Goal: Task Accomplishment & Management: Use online tool/utility

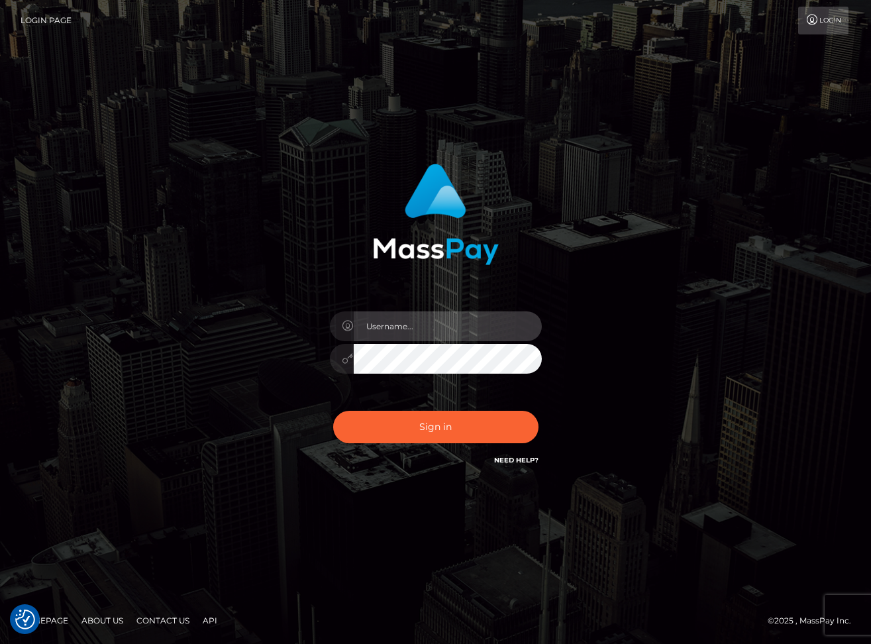
click at [425, 335] on input "text" at bounding box center [448, 326] width 188 height 30
type input "dariag"
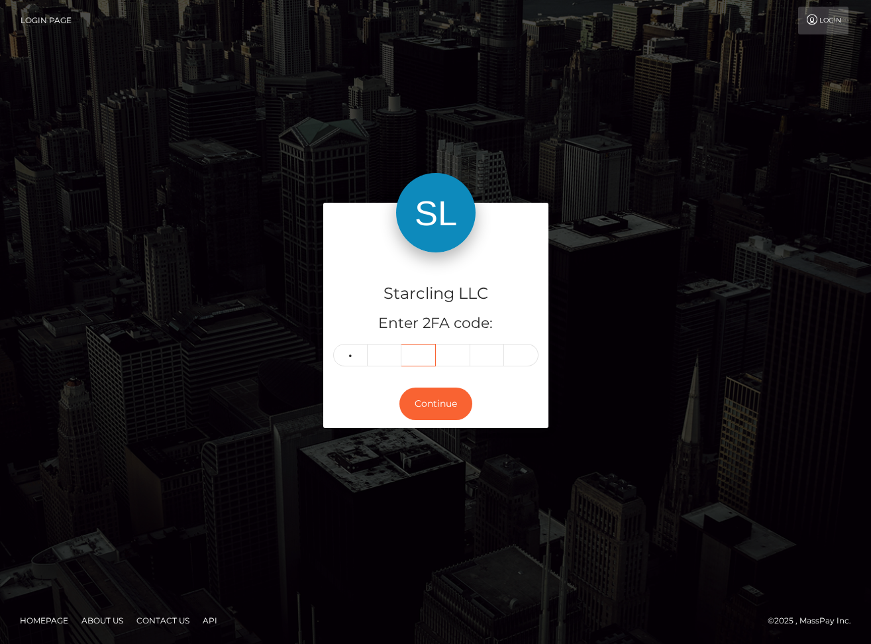
type input "8"
type input "4"
type input "6"
type input "8"
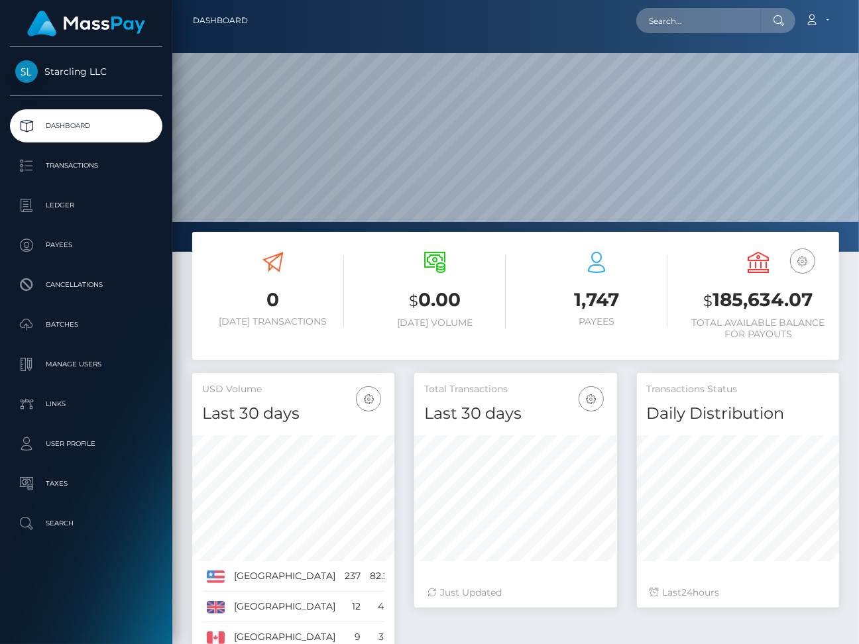
scroll to position [235, 202]
click at [679, 25] on input "text" at bounding box center [698, 20] width 125 height 25
paste input "86641"
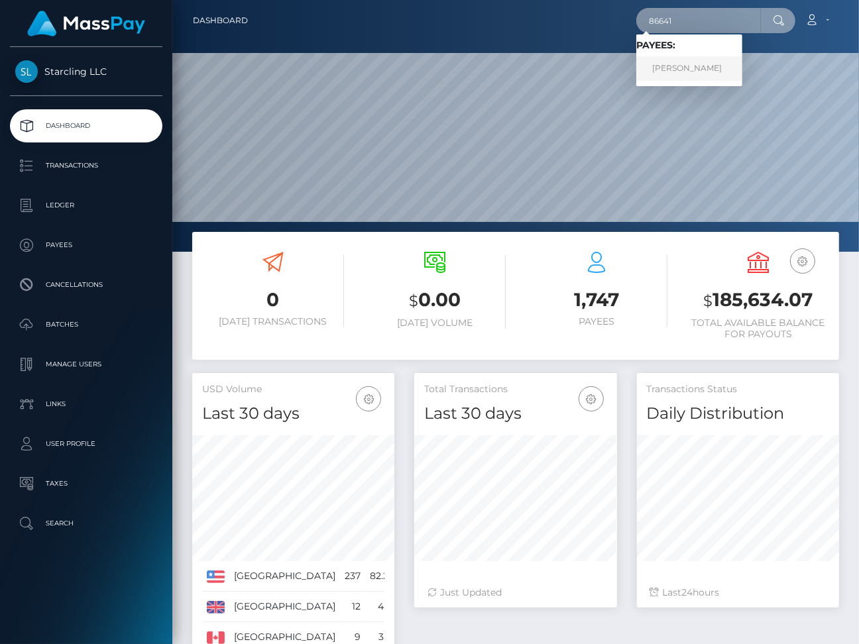
type input "86641"
click at [702, 66] on link "John Michael Greer" at bounding box center [689, 68] width 106 height 25
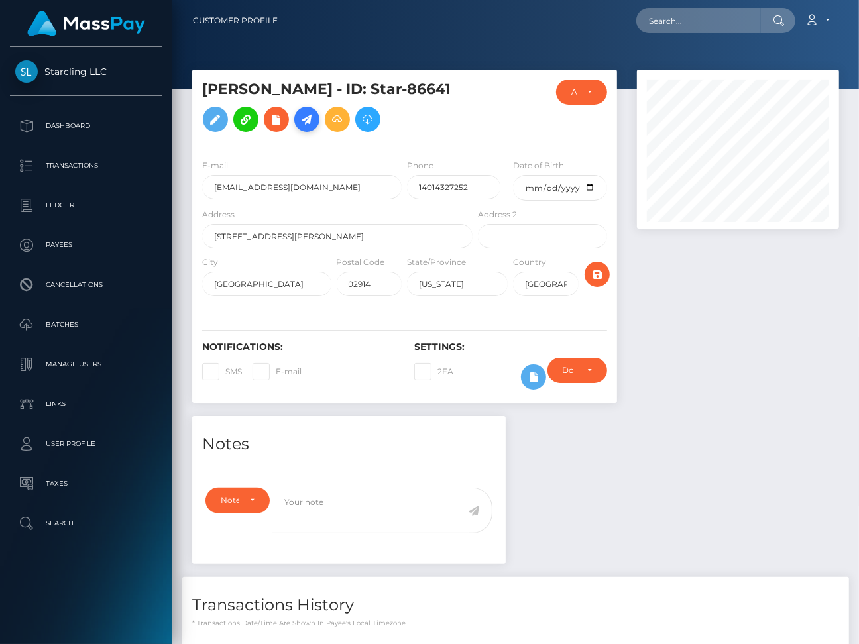
click at [315, 121] on icon at bounding box center [307, 119] width 16 height 17
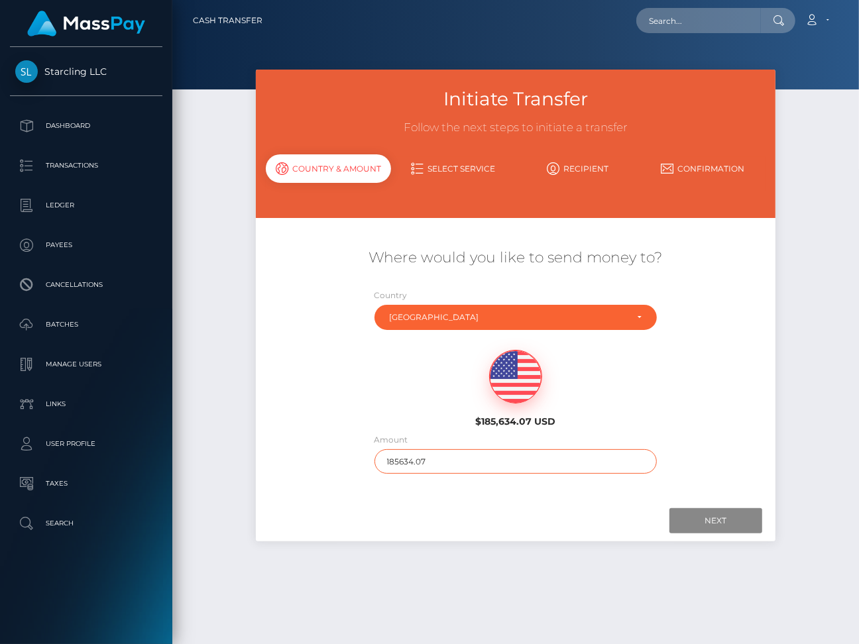
click at [407, 463] on input "185634.07" at bounding box center [515, 461] width 283 height 25
type input "844"
click at [698, 526] on input "Next" at bounding box center [715, 520] width 93 height 25
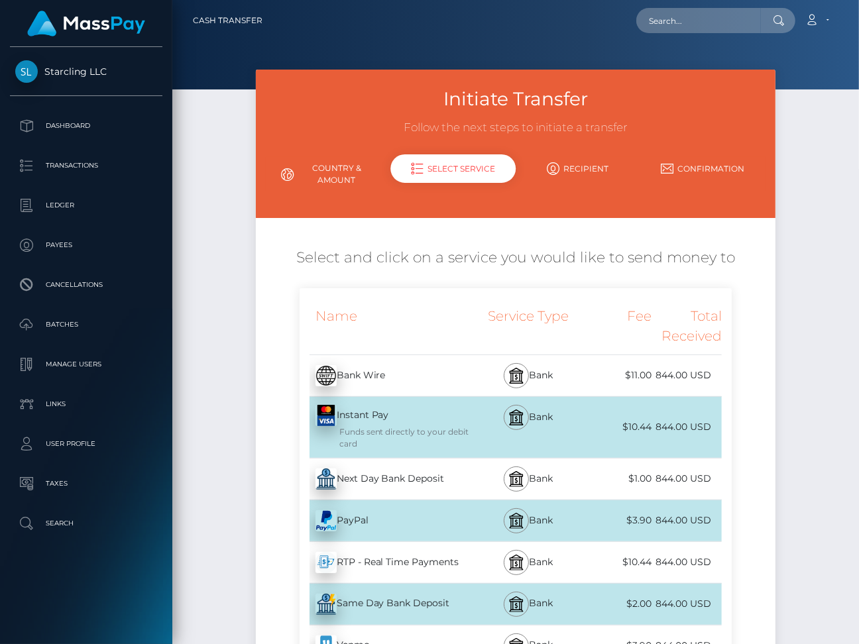
click at [386, 476] on div "Next Day Bank Deposit - USD" at bounding box center [388, 479] width 176 height 37
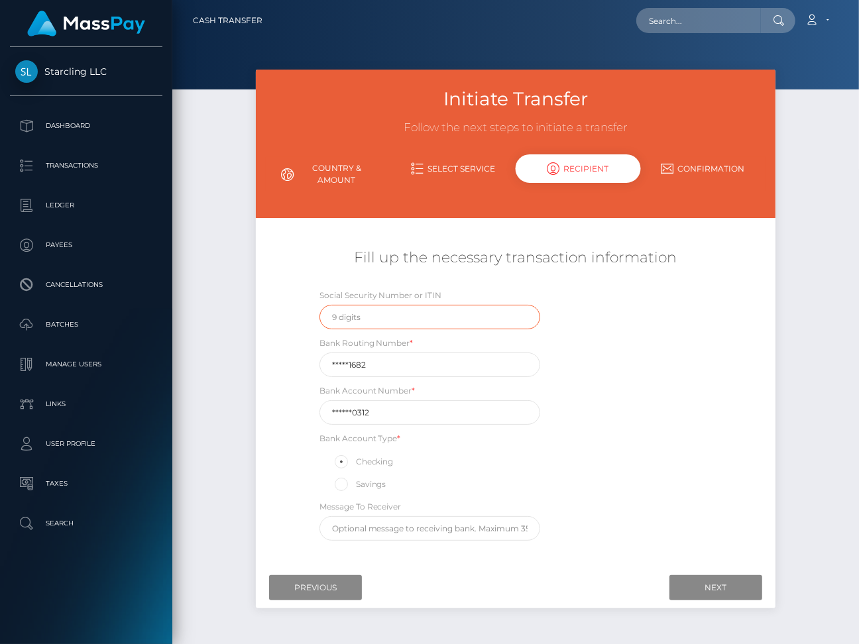
click at [358, 311] on input "text" at bounding box center [429, 317] width 221 height 25
type input "536624268"
drag, startPoint x: 370, startPoint y: 361, endPoint x: 309, endPoint y: 361, distance: 61.0
click at [309, 361] on div "Bank Routing Number * *****1682" at bounding box center [429, 356] width 241 height 41
paste input "01150"
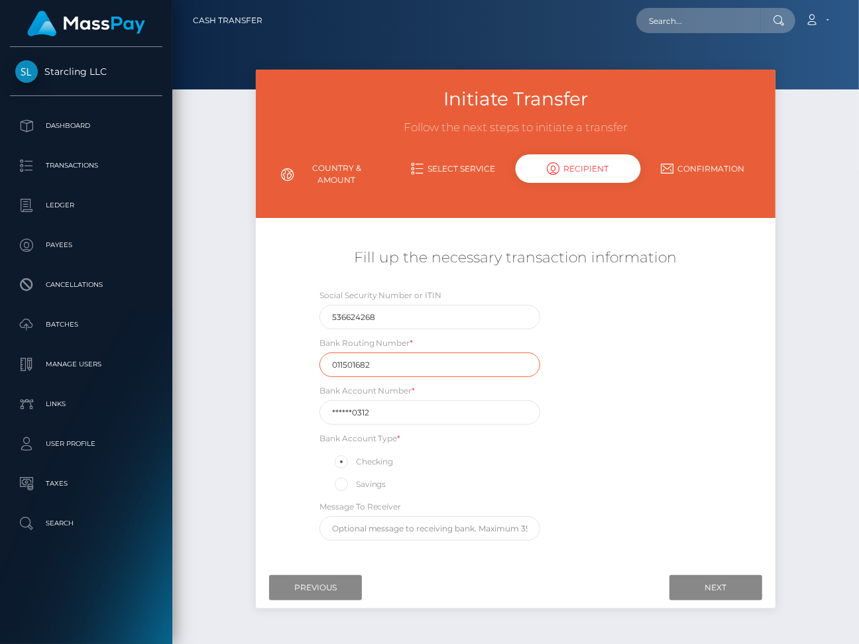
type input "011501682"
drag, startPoint x: 374, startPoint y: 408, endPoint x: 328, endPoint y: 408, distance: 45.7
click at [328, 408] on input "******0312" at bounding box center [429, 412] width 221 height 25
paste input "302102"
type input "3021020312"
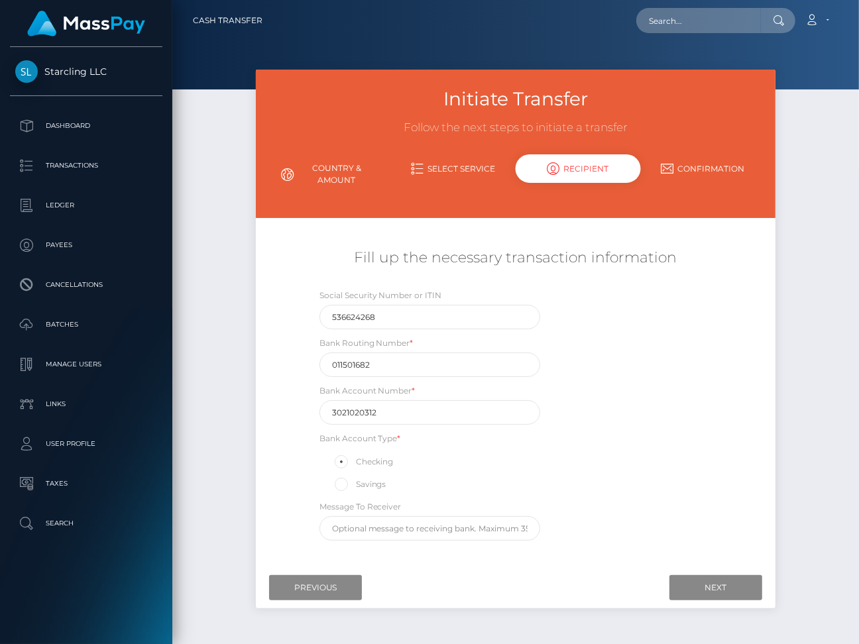
click at [699, 503] on div "Social Security Number or ITIN 536624268 Bank Routing Number * 011501682 Bank A…" at bounding box center [516, 417] width 433 height 259
click at [706, 581] on input "Next" at bounding box center [715, 587] width 93 height 25
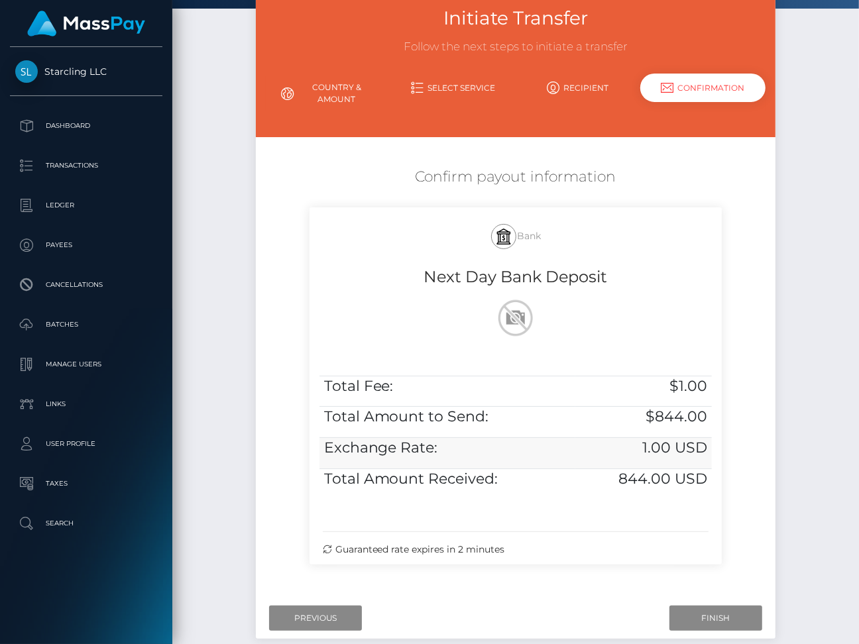
scroll to position [110, 0]
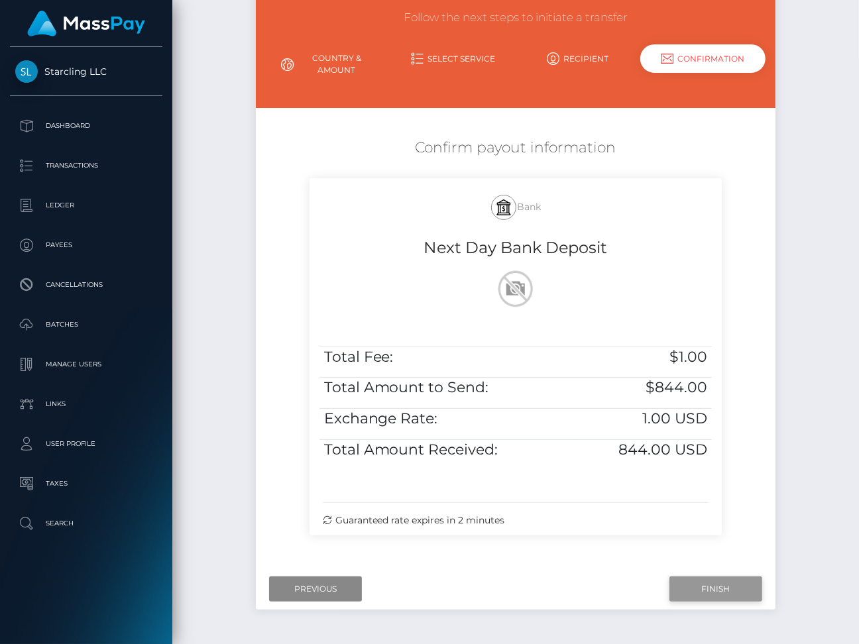
click at [693, 587] on input "Finish" at bounding box center [715, 589] width 93 height 25
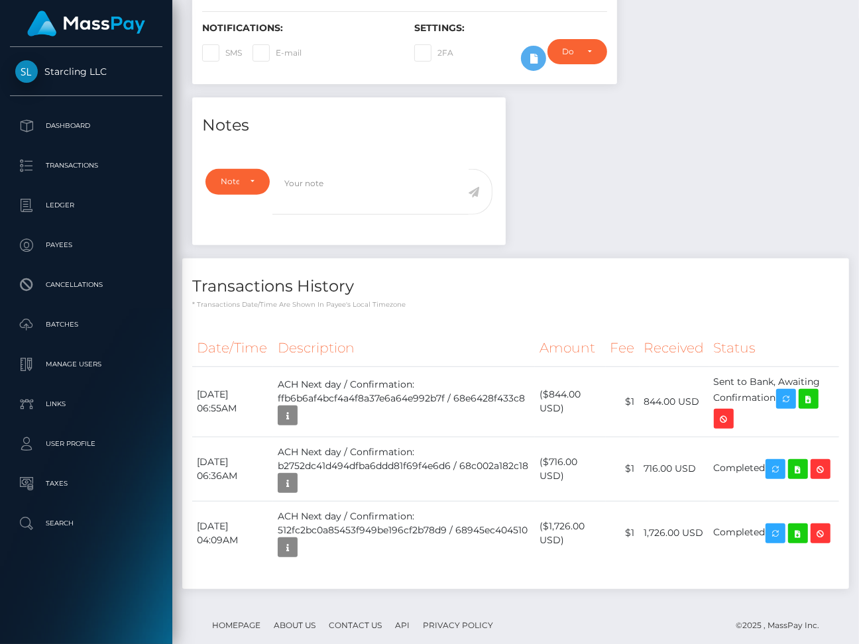
scroll to position [159, 202]
drag, startPoint x: 196, startPoint y: 392, endPoint x: 785, endPoint y: 392, distance: 589.2
click at [785, 392] on tr "October 8, 2025 06:55AM ACH Next day / Confirmation: ffb6b6af4bcf4a4f8a37e6a64e…" at bounding box center [515, 401] width 647 height 70
copy tr "October 8, 2025 06:55AM ACH Next day / Confirmation: ffb6b6af4bcf4a4f8a37e6a64e…"
click at [816, 398] on icon at bounding box center [809, 399] width 16 height 17
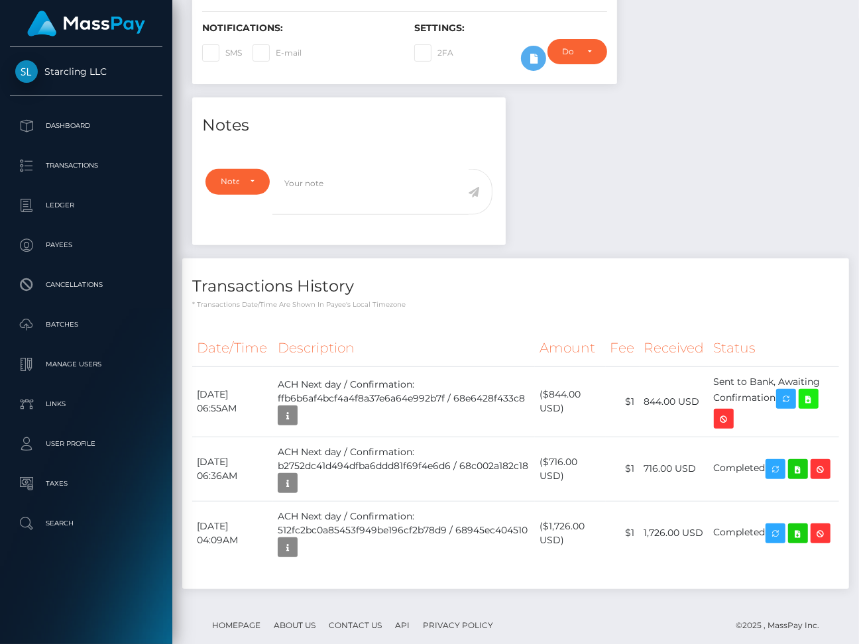
scroll to position [0, 0]
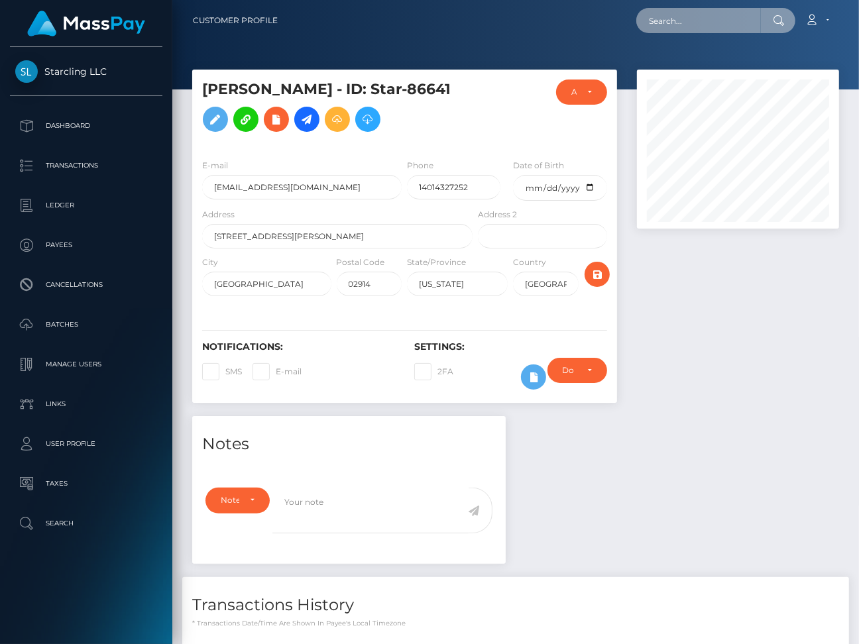
click at [679, 20] on input "text" at bounding box center [698, 20] width 125 height 25
paste input "109504"
type input "109504"
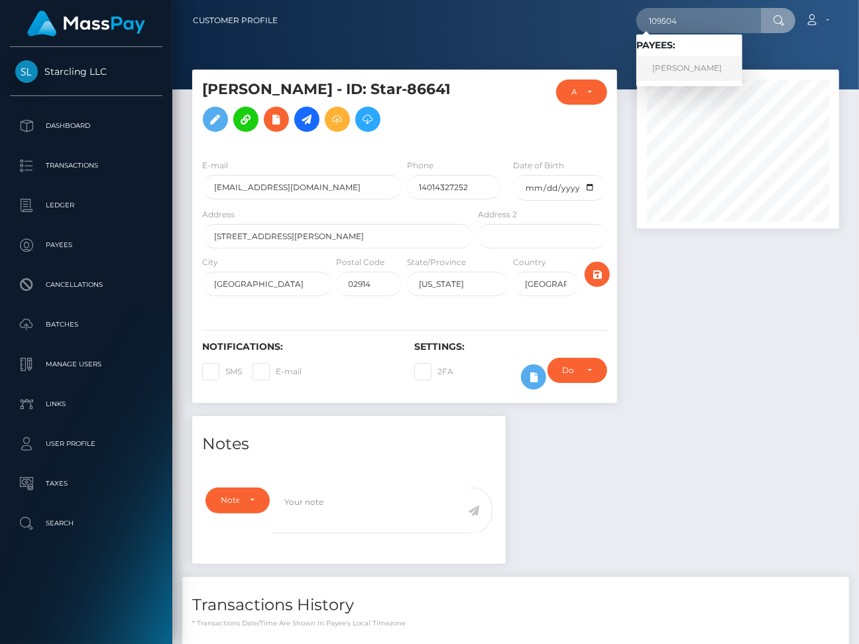
click at [667, 69] on link "Rhys McKenzie" at bounding box center [689, 68] width 106 height 25
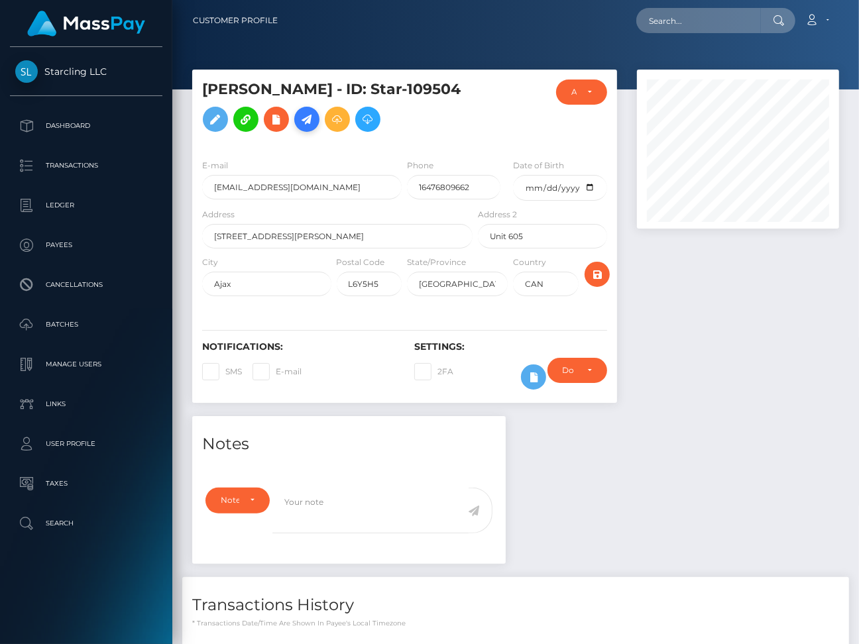
click at [302, 120] on icon at bounding box center [307, 119] width 16 height 17
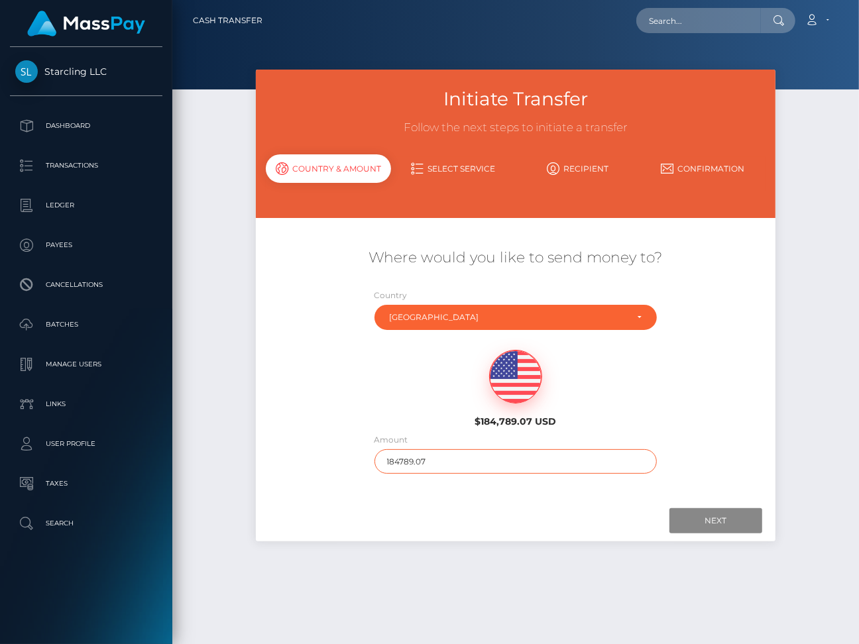
click at [429, 460] on input "184789.07" at bounding box center [515, 461] width 283 height 25
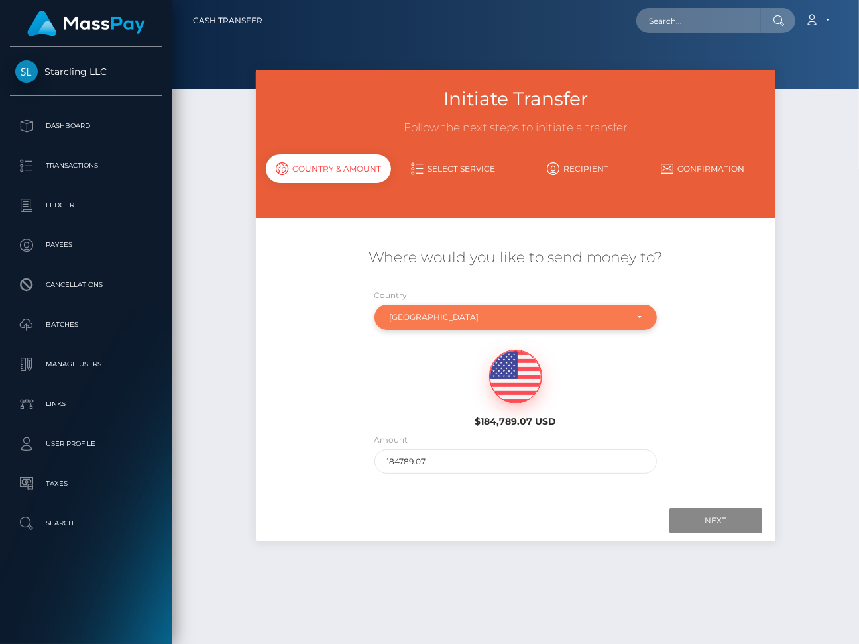
click at [437, 318] on div "Canada" at bounding box center [508, 317] width 237 height 11
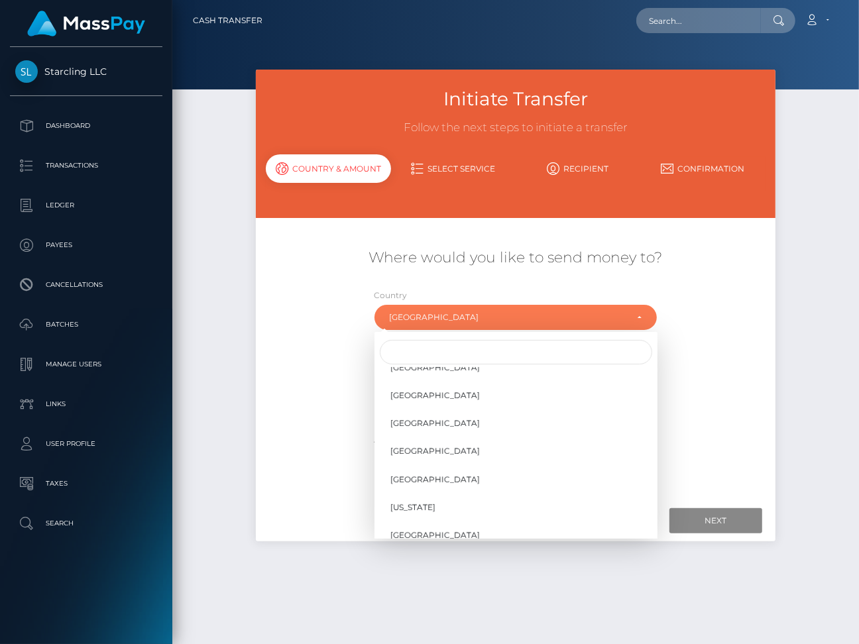
scroll to position [2302, 0]
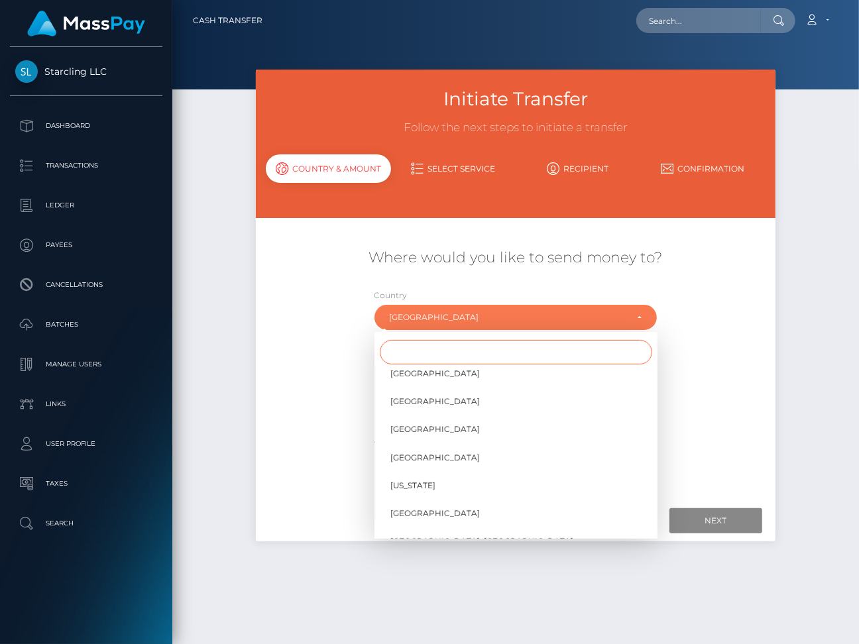
click at [445, 351] on input "Search" at bounding box center [516, 352] width 272 height 25
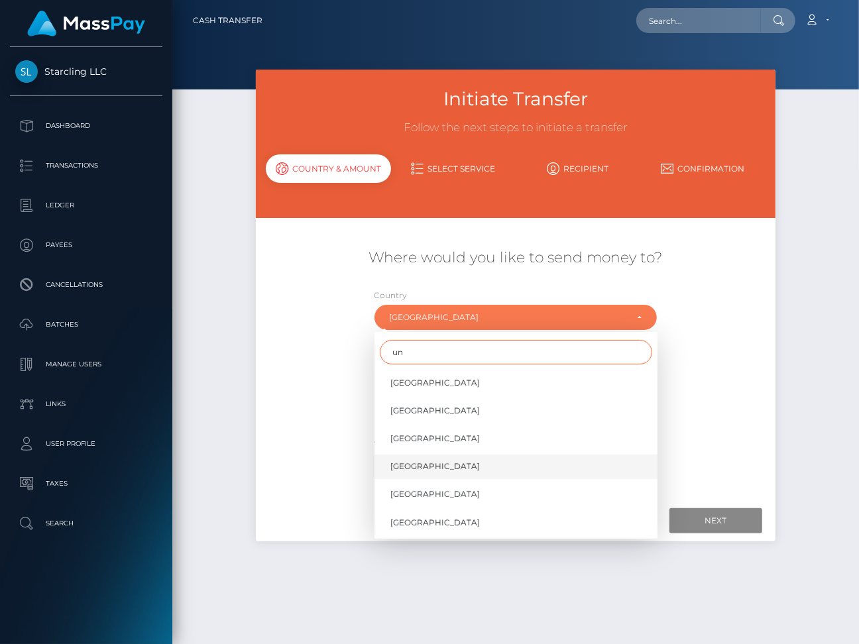
scroll to position [108, 0]
type input "un"
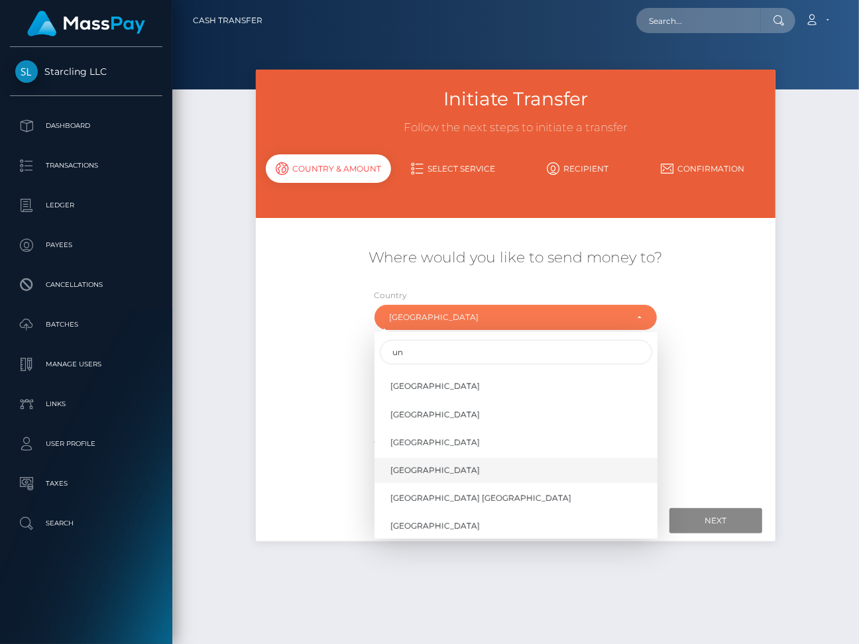
click at [429, 472] on span "United States" at bounding box center [434, 471] width 89 height 12
select select "[GEOGRAPHIC_DATA]"
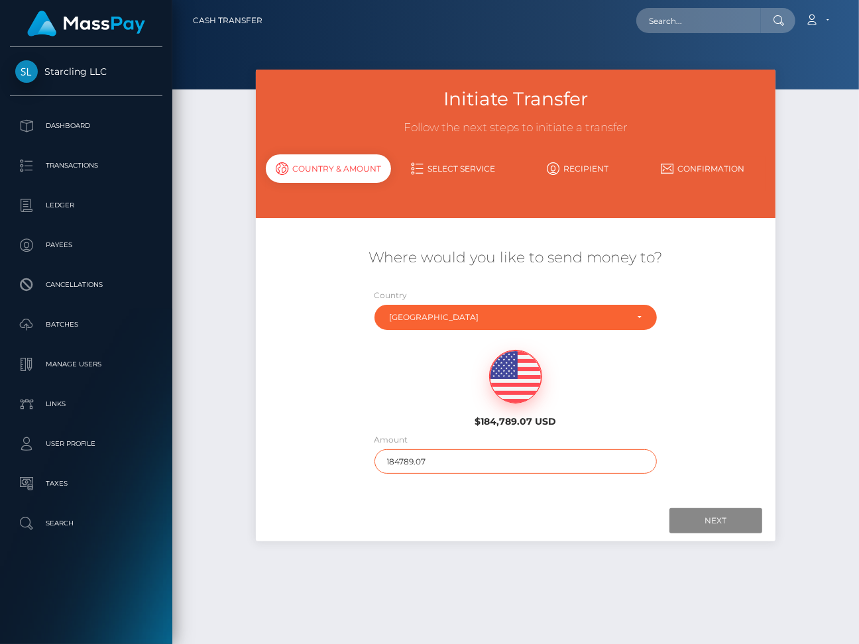
click at [408, 461] on input "184789.07" at bounding box center [515, 461] width 283 height 25
type input "485"
click at [727, 515] on input "Next" at bounding box center [715, 520] width 93 height 25
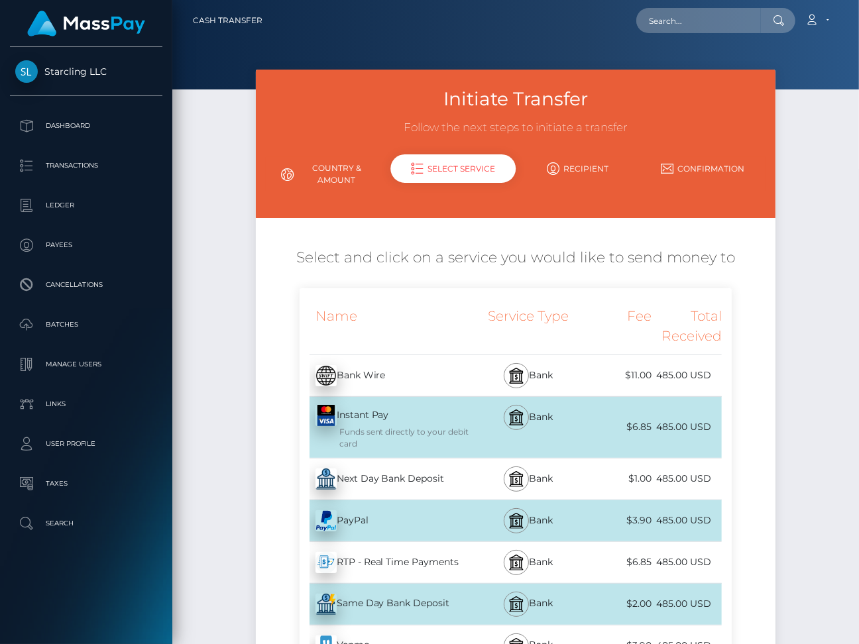
click at [405, 480] on div "Next Day Bank Deposit - USD" at bounding box center [388, 479] width 176 height 37
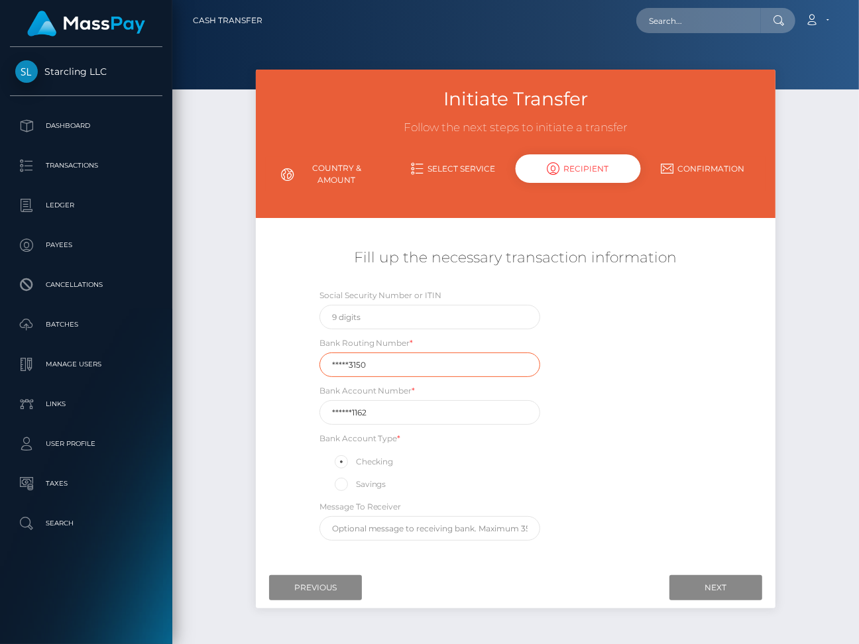
drag, startPoint x: 370, startPoint y: 363, endPoint x: 313, endPoint y: 363, distance: 57.7
click at [313, 363] on div "Bank Routing Number * *****3150" at bounding box center [429, 356] width 241 height 41
paste input "02607"
type input "026073150"
click at [394, 408] on input "******1162" at bounding box center [429, 412] width 221 height 25
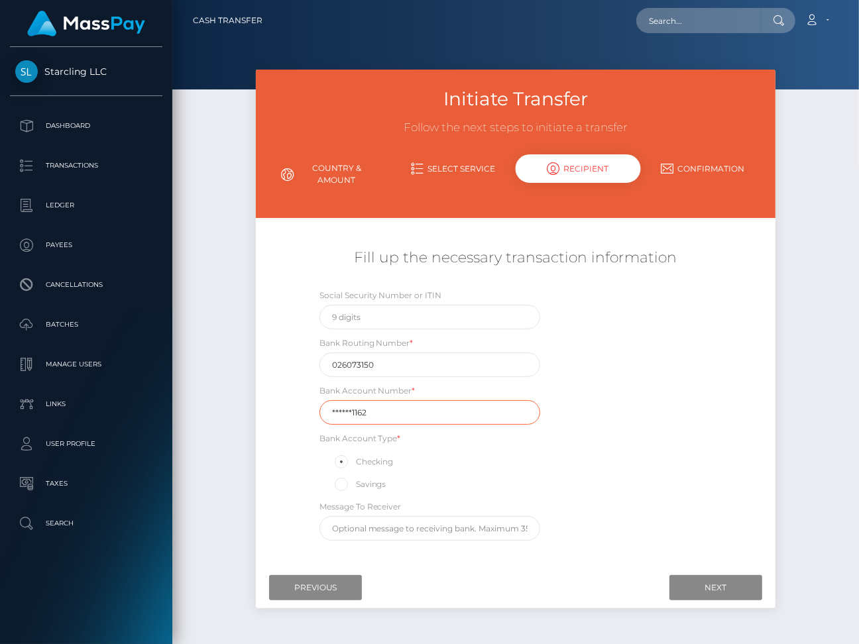
drag, startPoint x: 394, startPoint y: 408, endPoint x: 322, endPoint y: 408, distance: 72.2
click at [322, 408] on input "******1162" at bounding box center [429, 412] width 221 height 25
paste input "831361"
type input "8313611162"
click at [709, 583] on input "Next" at bounding box center [715, 587] width 93 height 25
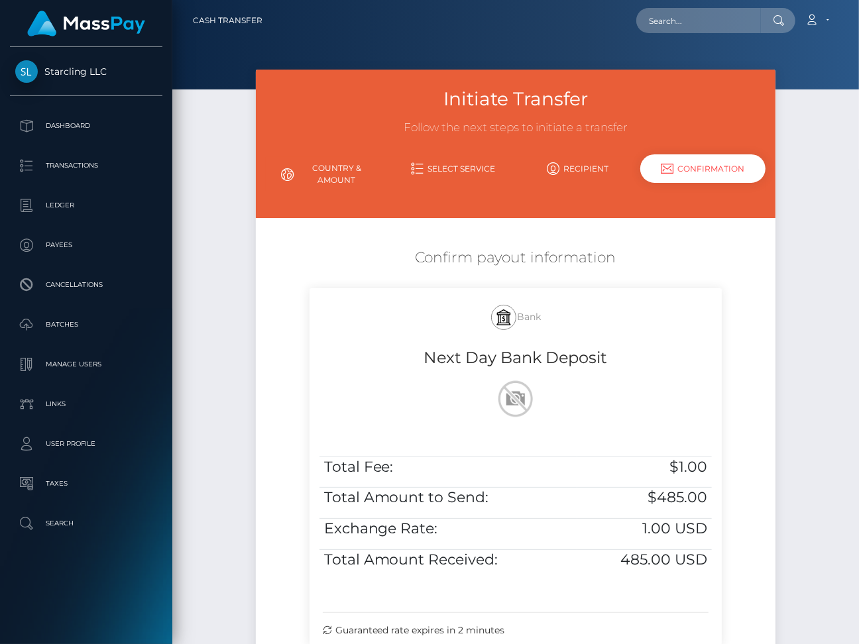
scroll to position [153, 0]
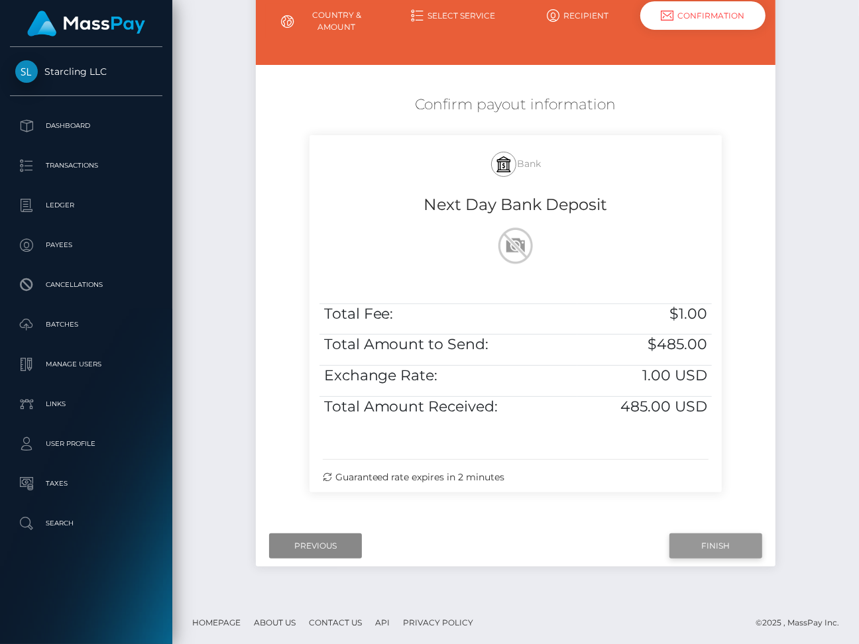
click at [712, 538] on input "Finish" at bounding box center [715, 545] width 93 height 25
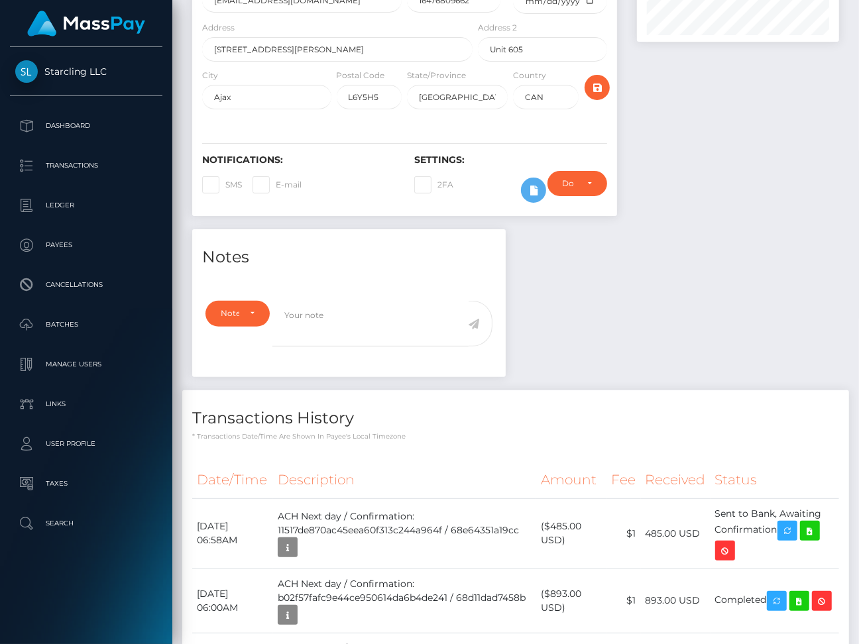
scroll to position [199, 0]
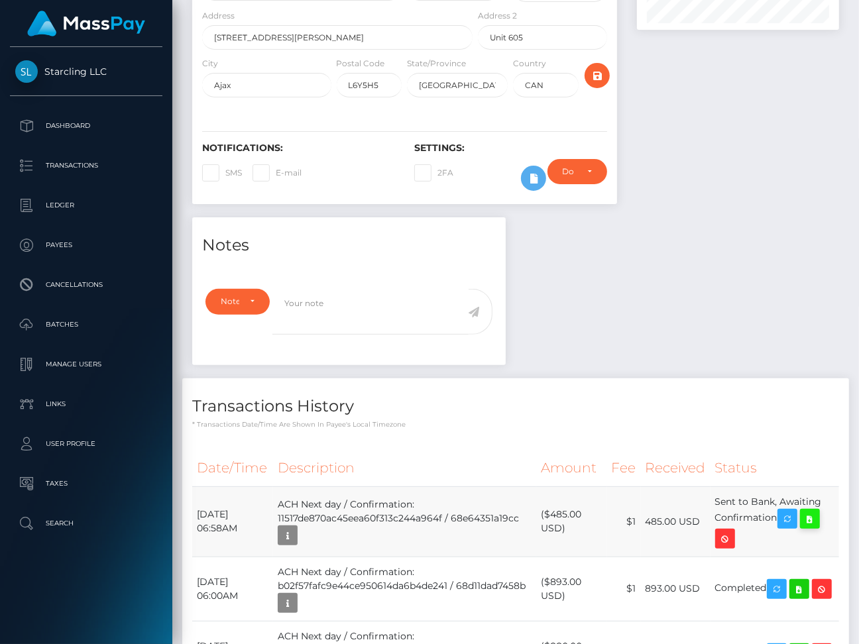
drag, startPoint x: 197, startPoint y: 510, endPoint x: 822, endPoint y: 514, distance: 625.6
click at [822, 514] on tr "October 8, 2025 06:58AM ACH Next day / Confirmation: 11517de870ac45eea60f313c24…" at bounding box center [515, 521] width 647 height 70
copy tr "October 8, 2025 06:58AM ACH Next day / Confirmation: 11517de870ac45eea60f313c24…"
click at [815, 518] on icon at bounding box center [810, 519] width 16 height 17
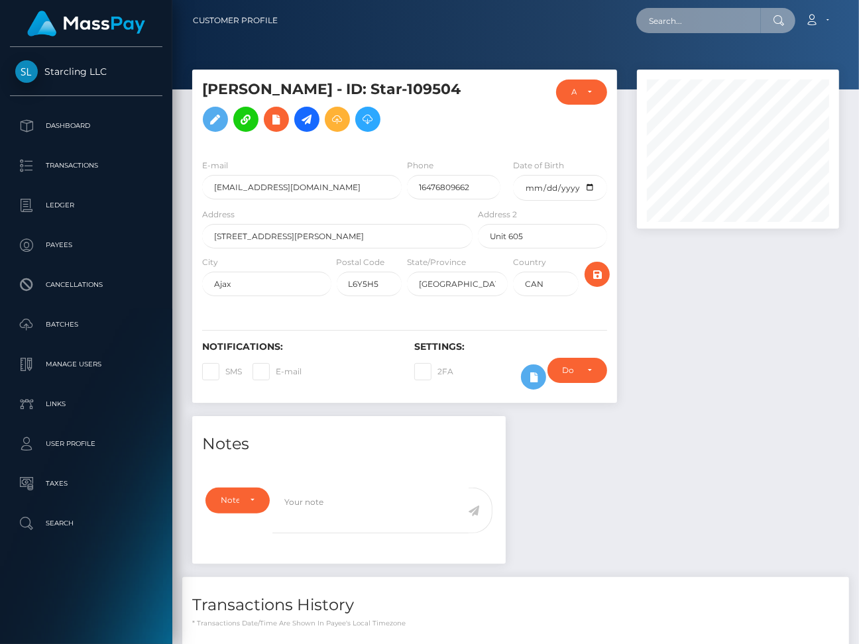
click at [683, 27] on input "text" at bounding box center [698, 20] width 125 height 25
paste input "9688"
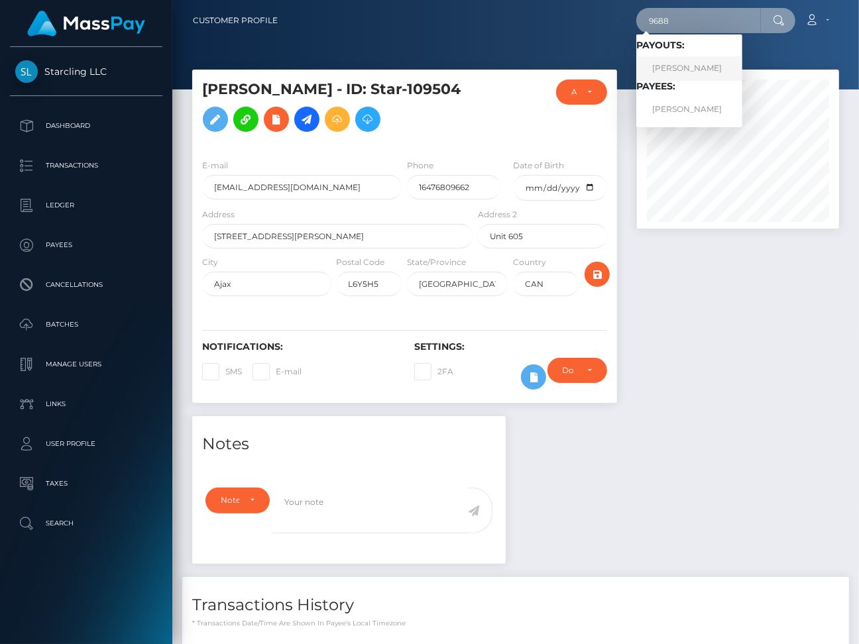
type input "9688"
click at [700, 105] on link "Sean M OConnor" at bounding box center [689, 109] width 106 height 25
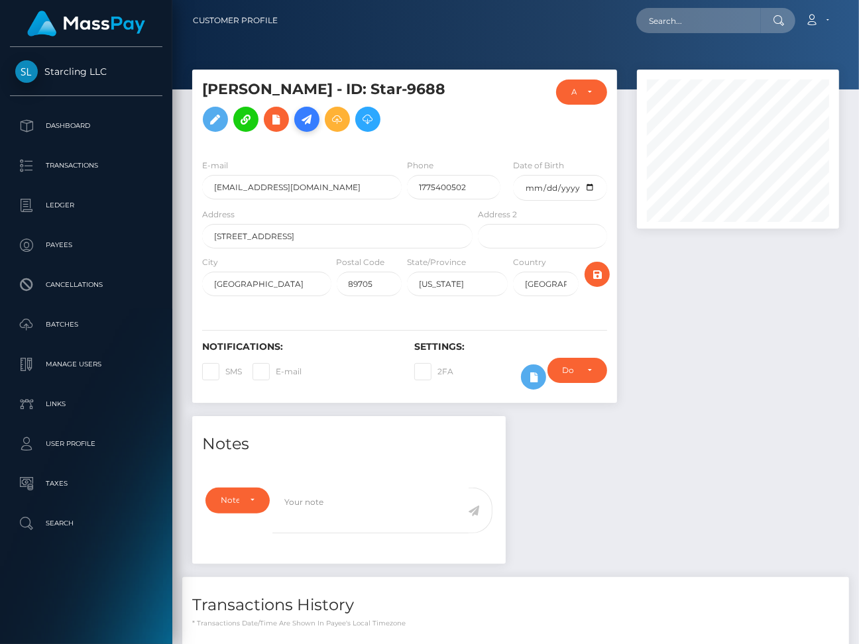
click at [309, 121] on icon at bounding box center [307, 119] width 16 height 17
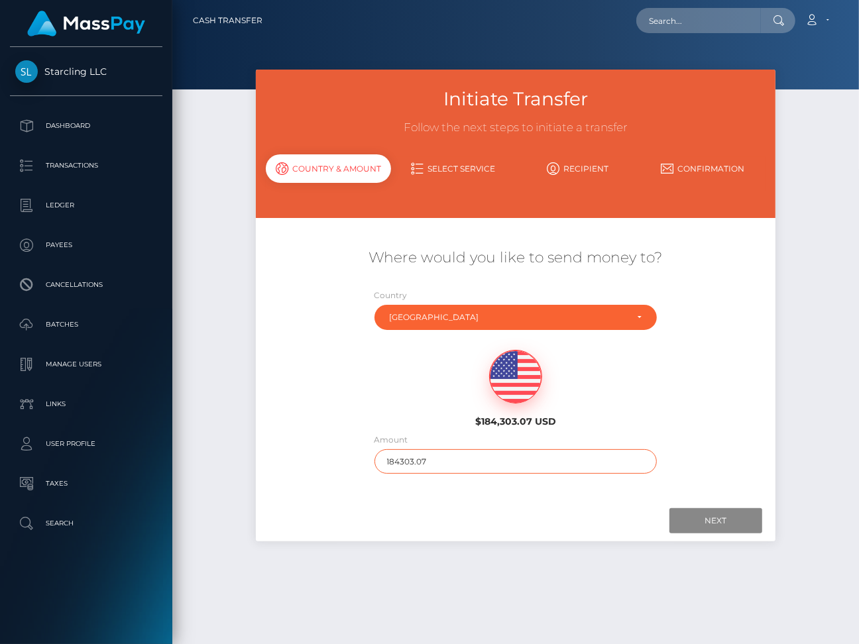
click at [393, 458] on input "184303.07" at bounding box center [515, 461] width 283 height 25
type input "5000"
click at [690, 522] on input "Next" at bounding box center [715, 520] width 93 height 25
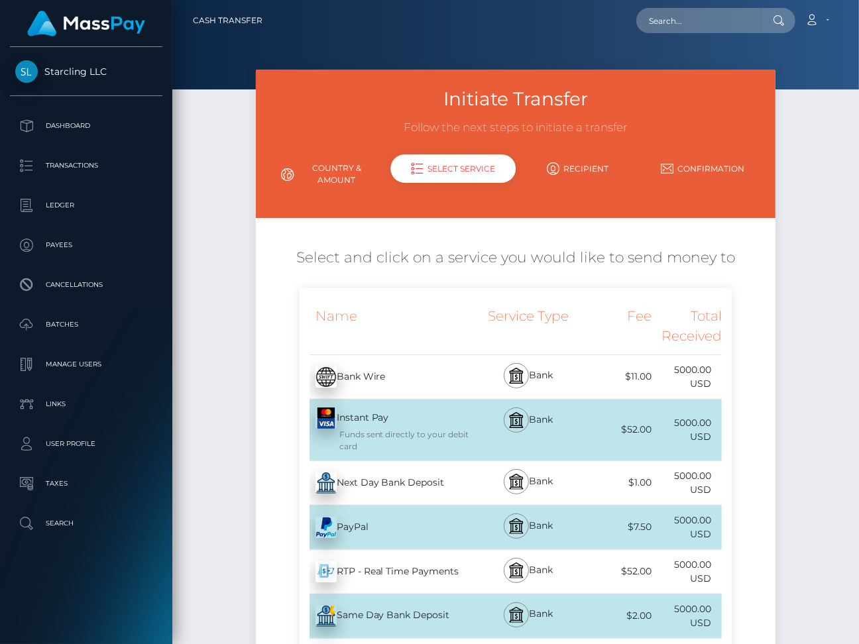
click at [422, 476] on div "Next Day Bank Deposit - USD" at bounding box center [388, 483] width 176 height 37
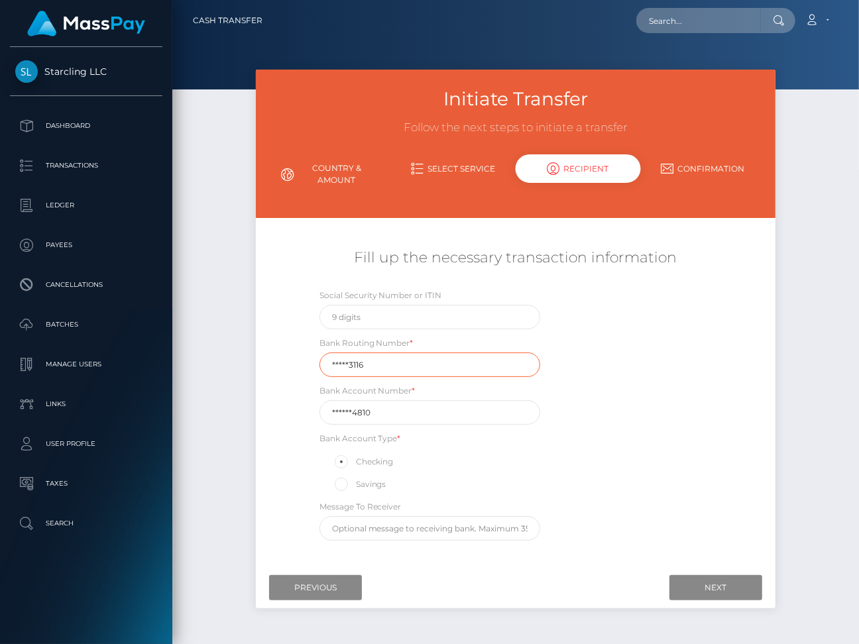
click at [365, 361] on input "*****3116" at bounding box center [429, 365] width 221 height 25
paste input "12400"
type input "124003116"
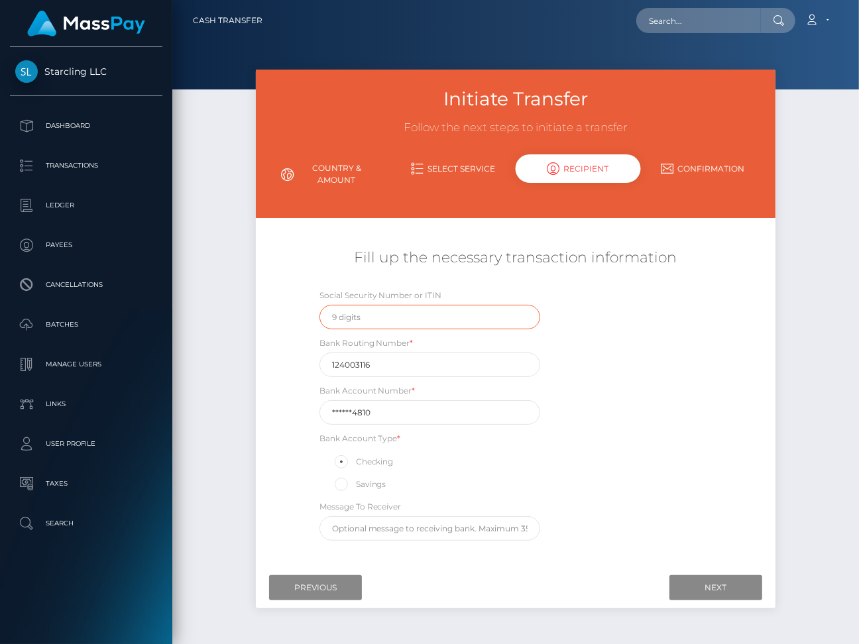
click at [372, 317] on input "text" at bounding box center [429, 317] width 221 height 25
type input "622209075"
click at [380, 359] on input "124003116" at bounding box center [429, 365] width 221 height 25
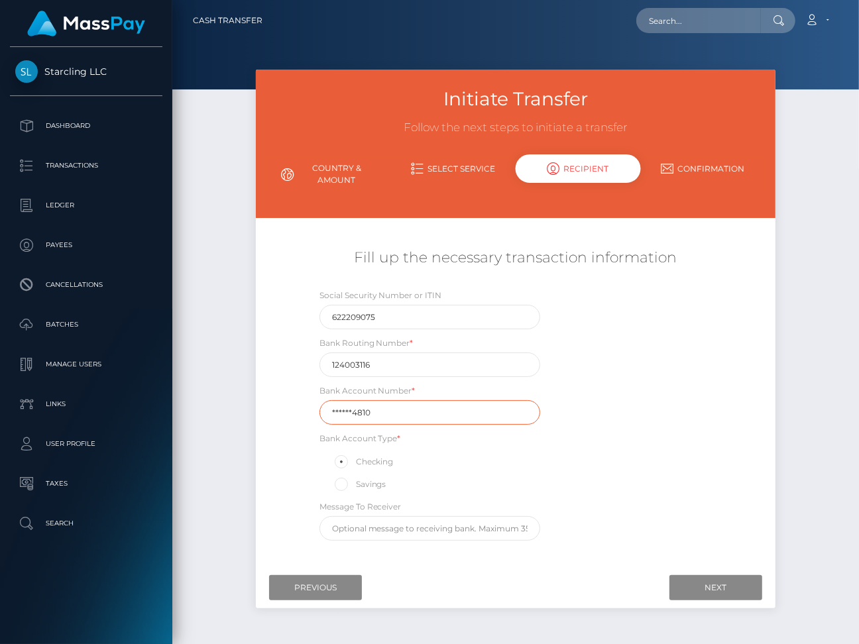
click at [347, 410] on input "******4810" at bounding box center [429, 412] width 221 height 25
paste input "105371"
type input "1053714810"
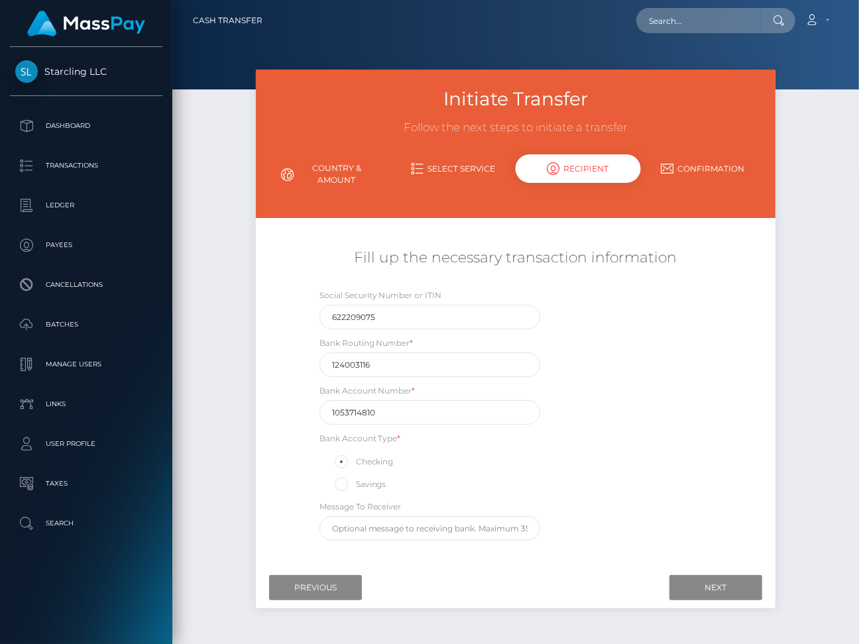
click at [607, 510] on div "Social Security Number or ITIN 622209075 Bank Routing Number * 124003116 Bank A…" at bounding box center [516, 417] width 433 height 259
click at [714, 587] on input "Next" at bounding box center [715, 587] width 93 height 25
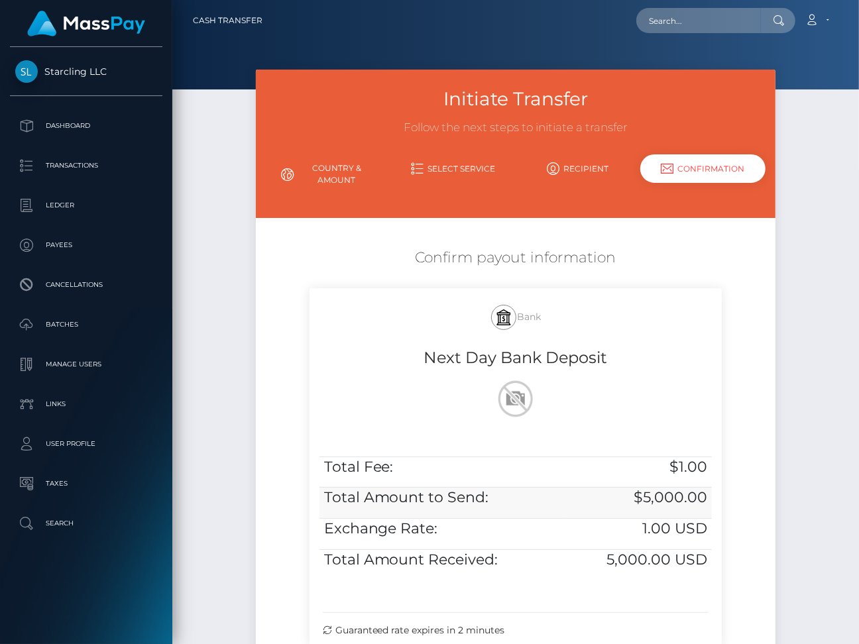
scroll to position [117, 0]
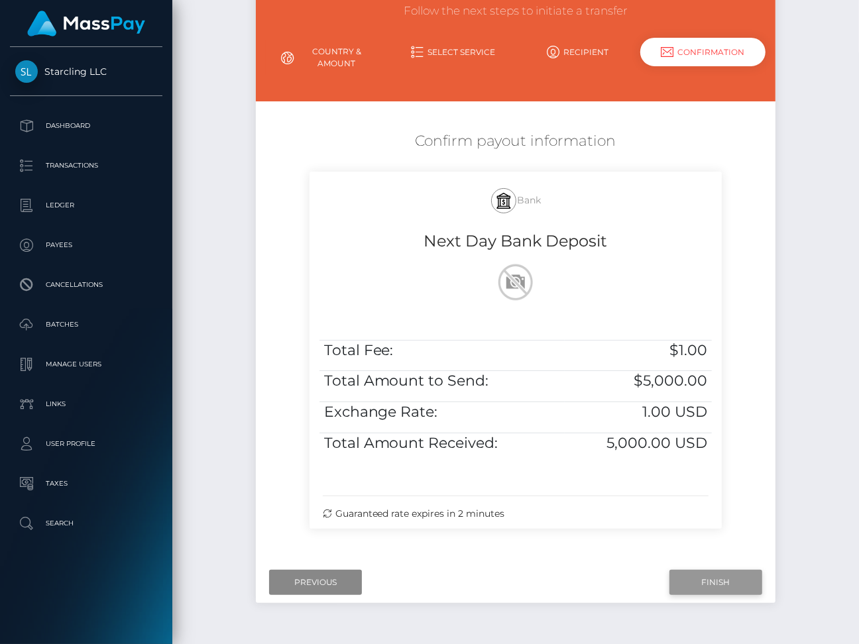
click at [715, 580] on input "Finish" at bounding box center [715, 582] width 93 height 25
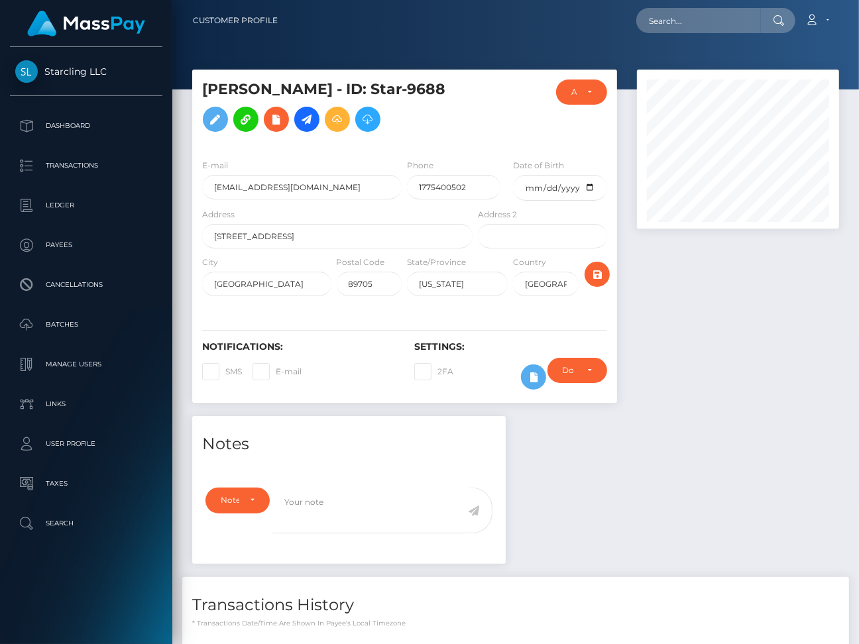
scroll to position [275, 0]
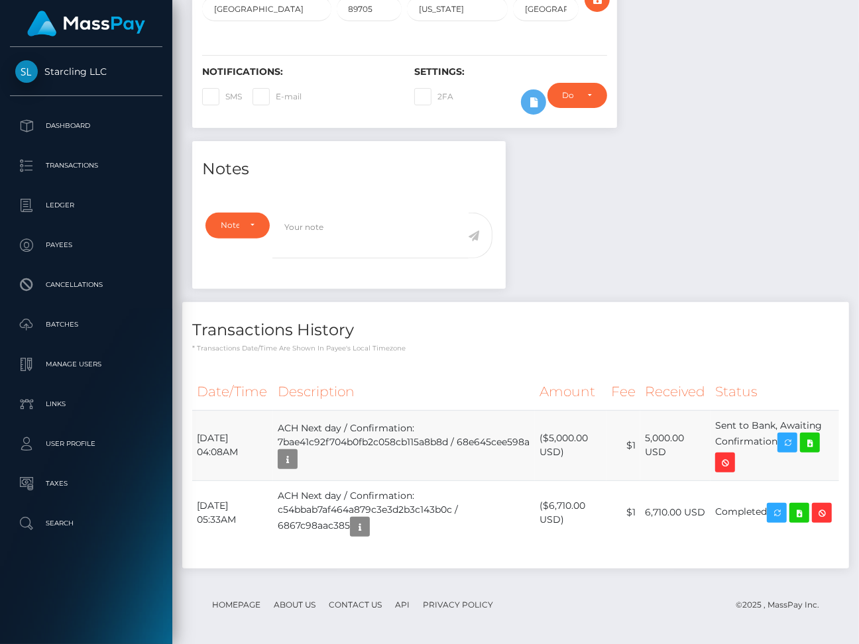
drag, startPoint x: 197, startPoint y: 432, endPoint x: 783, endPoint y: 440, distance: 585.9
click at [783, 440] on tr "[DATE] 04:08AM ACH Next day / Confirmation: 7bae41c92f704b0fb2c058cb115a8b8d / …" at bounding box center [515, 445] width 647 height 70
copy tr "[DATE] 04:08AM ACH Next day / Confirmation: 7bae41c92f704b0fb2c058cb115a8b8d / …"
click at [818, 443] on icon at bounding box center [810, 443] width 16 height 17
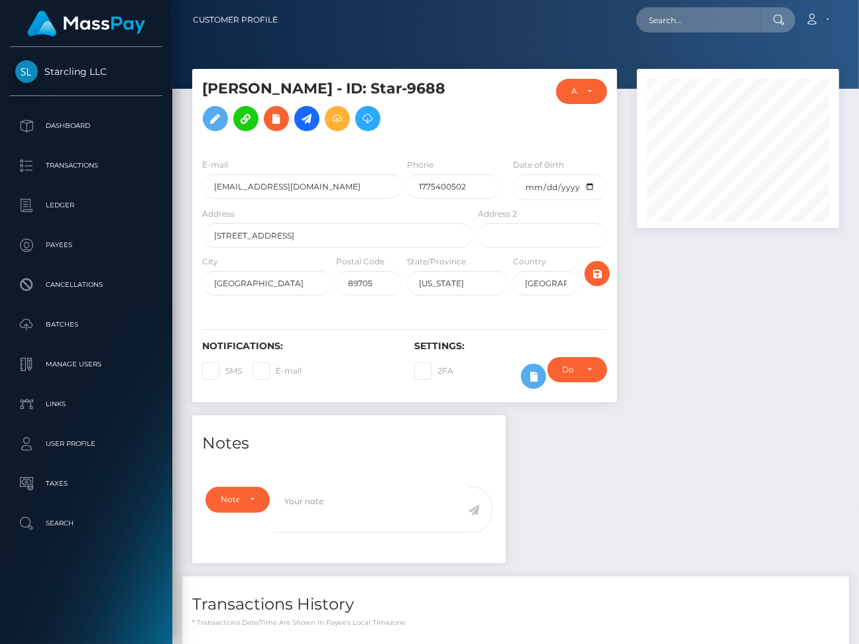
scroll to position [0, 0]
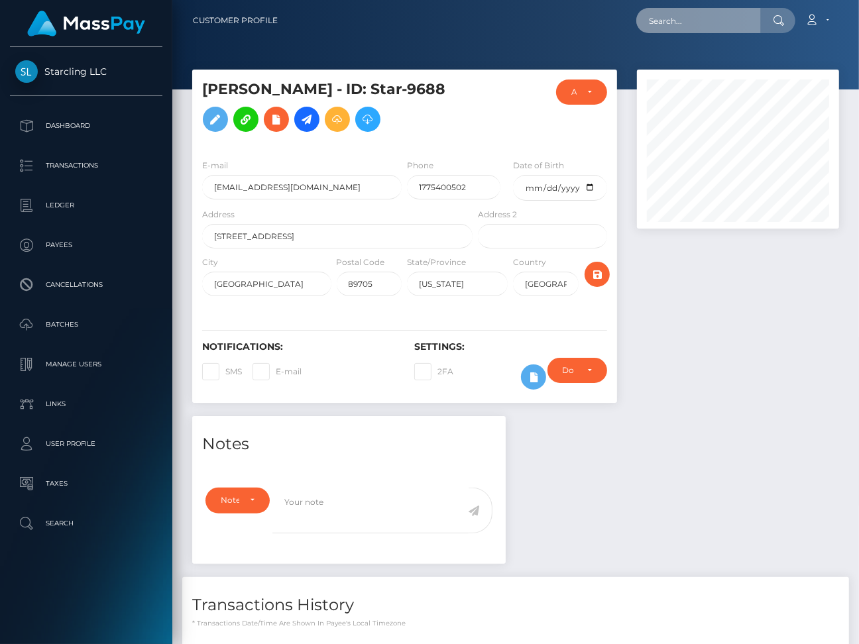
click at [659, 25] on input "text" at bounding box center [698, 20] width 125 height 25
paste input "2080812"
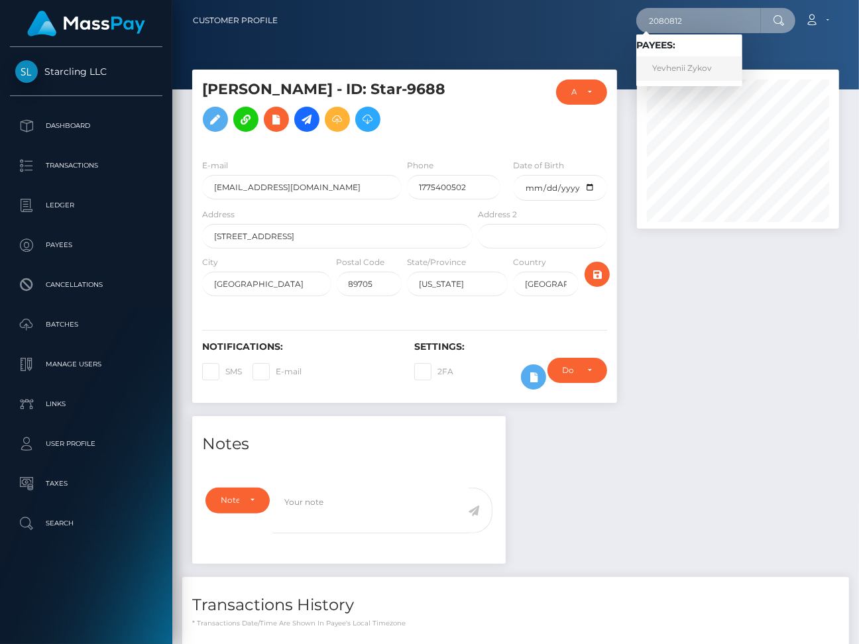
type input "2080812"
click at [691, 69] on link "Yevhenii Zykov" at bounding box center [689, 68] width 106 height 25
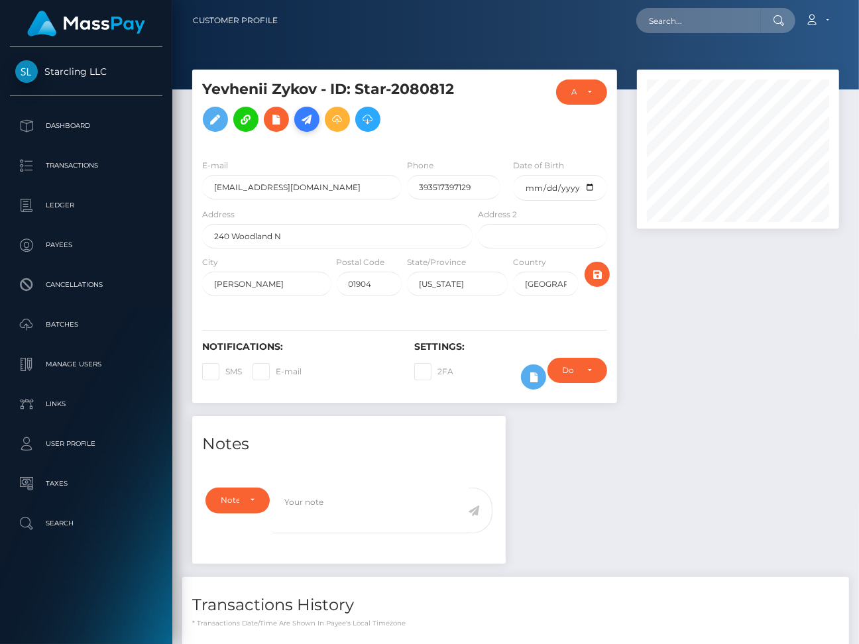
click at [306, 124] on icon at bounding box center [307, 119] width 16 height 17
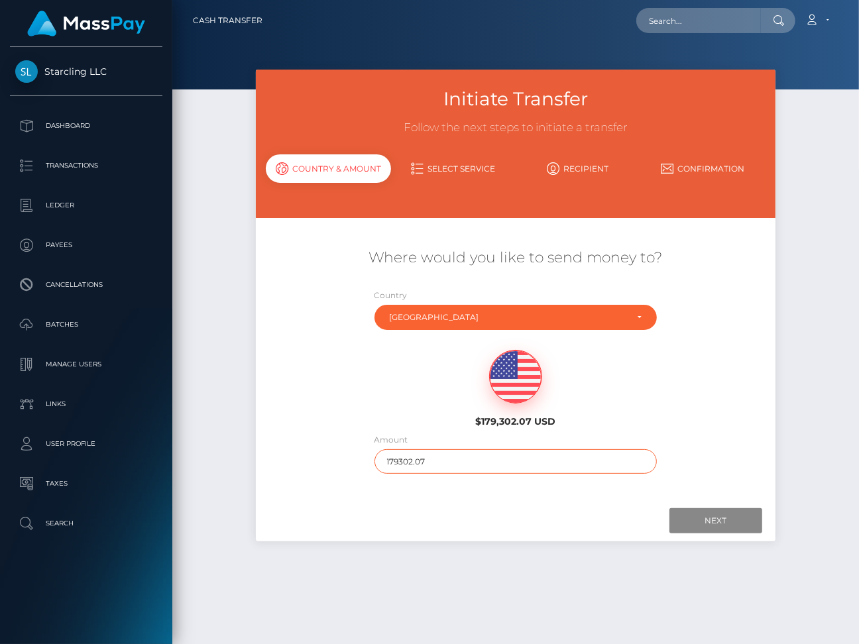
click at [390, 460] on input "179302.07" at bounding box center [515, 461] width 283 height 25
type input "2400"
click at [706, 519] on input "Next" at bounding box center [715, 520] width 93 height 25
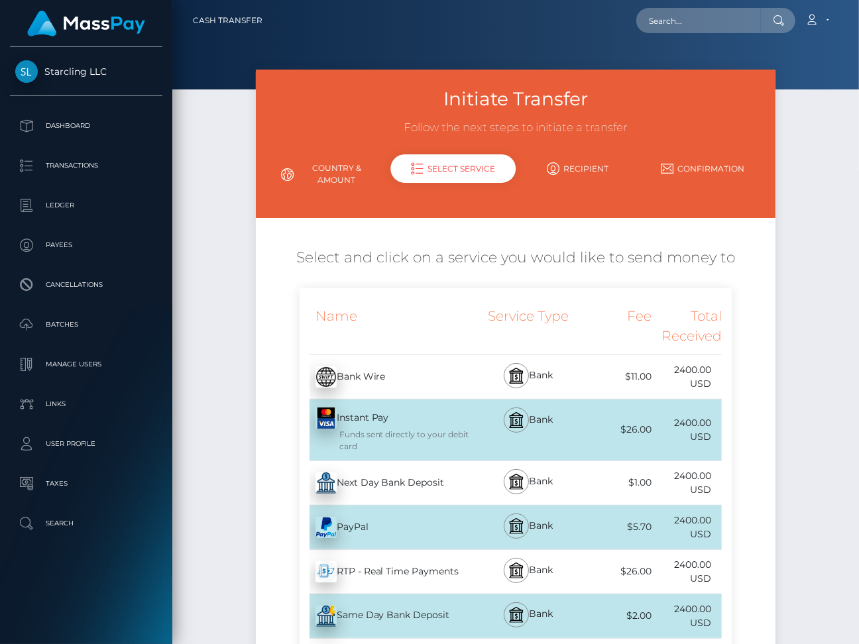
click at [407, 484] on div "Next Day Bank Deposit - USD" at bounding box center [388, 483] width 176 height 37
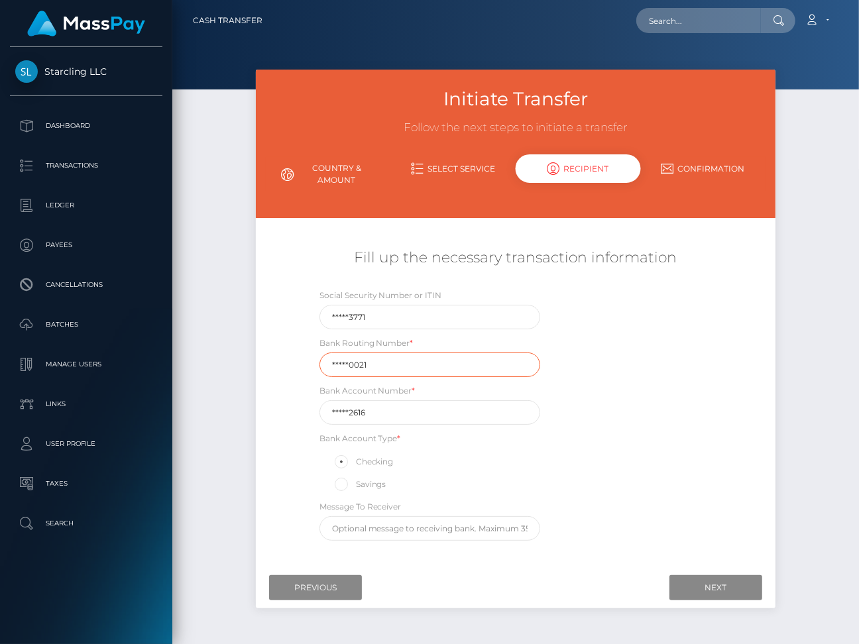
click at [380, 370] on input "*****0021" at bounding box center [429, 365] width 221 height 25
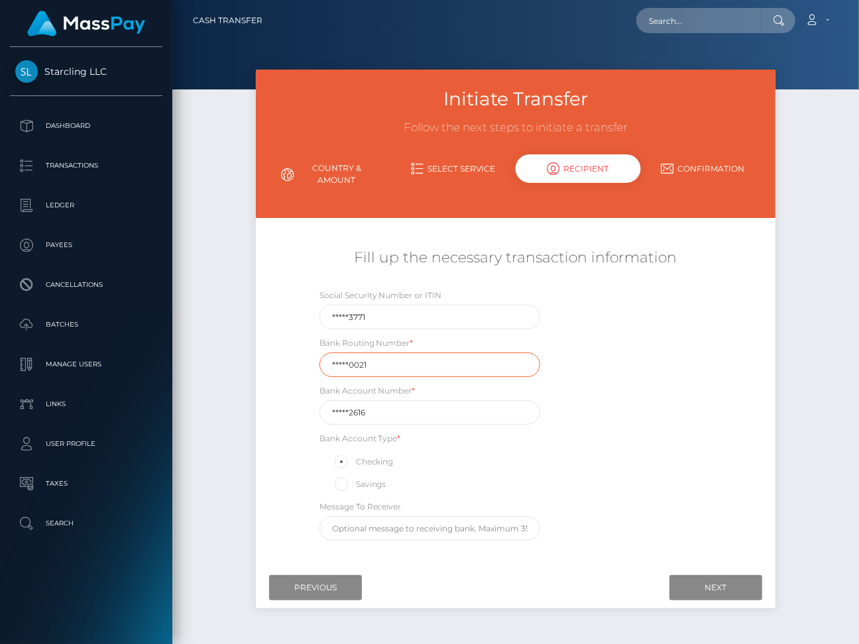
paste input "02100"
type input "021000021"
click at [380, 411] on input "*****2616" at bounding box center [429, 412] width 221 height 25
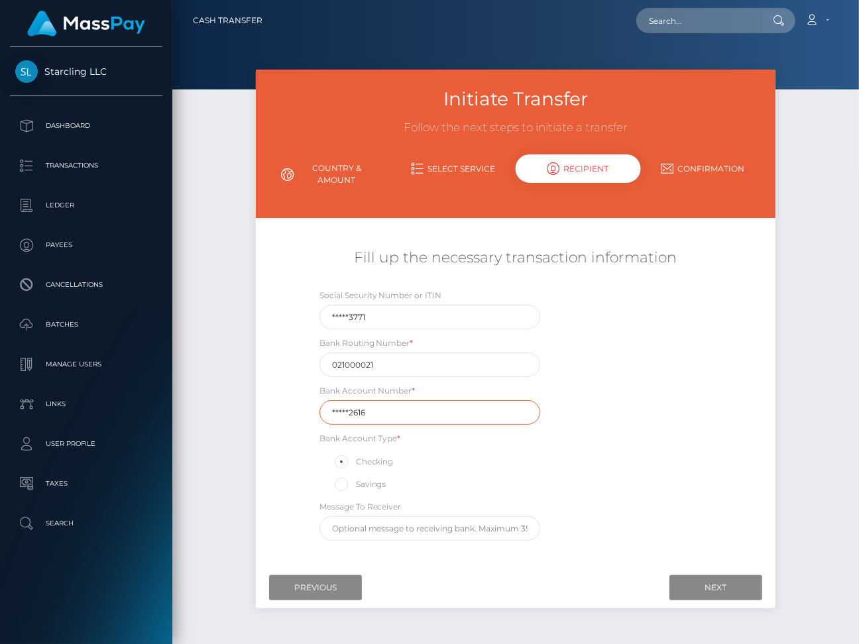
paste input "67509"
type input "675092616"
click at [688, 527] on div "Social Security Number or ITIN *****3771 Bank Routing Number * 021000021 Bank A…" at bounding box center [516, 417] width 433 height 259
click at [713, 583] on input "Next" at bounding box center [715, 587] width 93 height 25
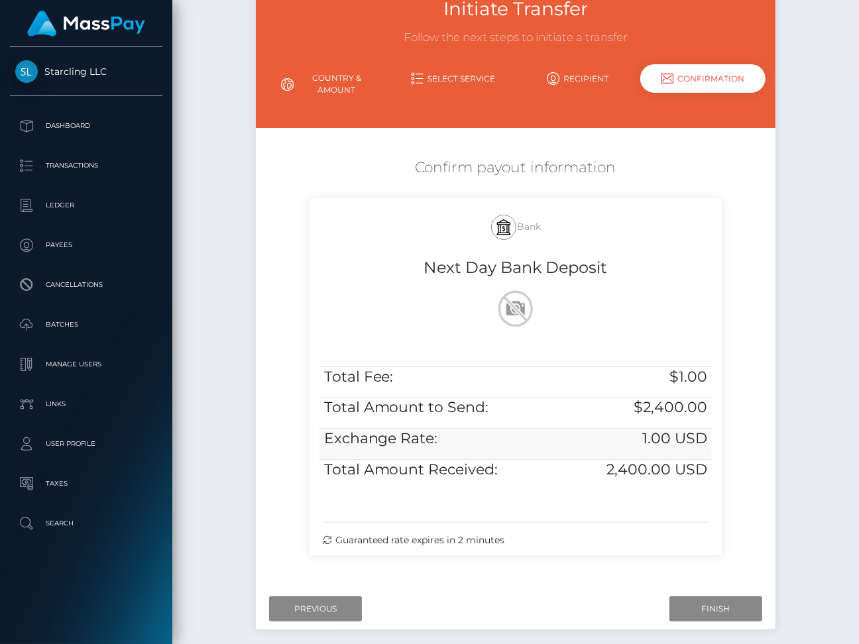
scroll to position [153, 0]
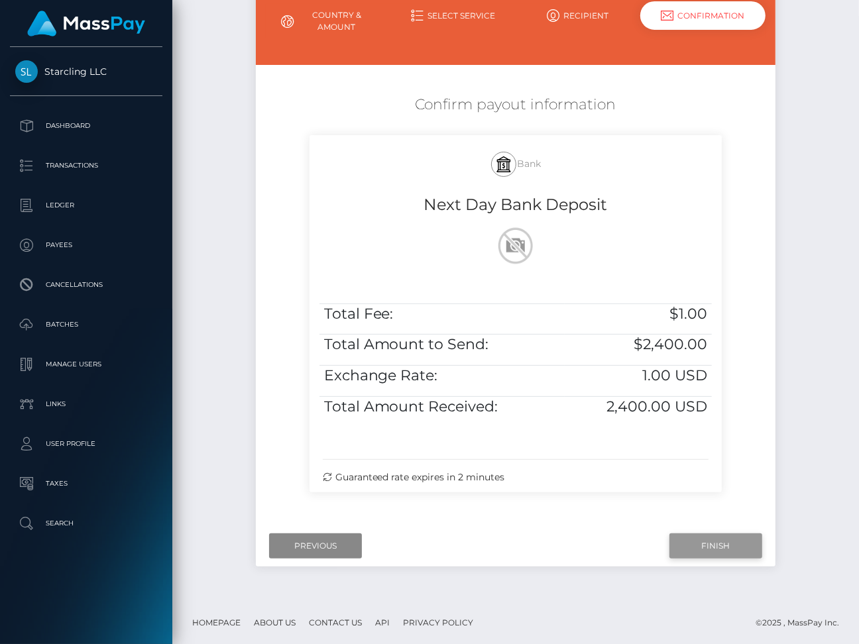
click at [702, 544] on input "Finish" at bounding box center [715, 545] width 93 height 25
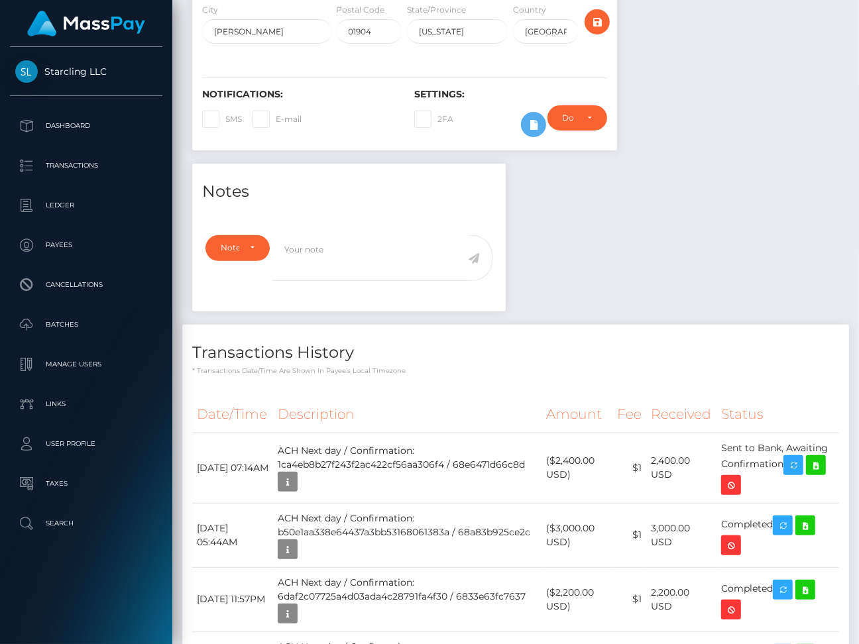
scroll to position [159, 202]
drag, startPoint x: 197, startPoint y: 457, endPoint x: 810, endPoint y: 454, distance: 612.4
click at [810, 454] on tr "[DATE] 07:14AM ACH Next day / Confirmation: 1ca4eb8b27f243f2ac422cf56aa306f4 / …" at bounding box center [515, 468] width 647 height 70
copy tr "[DATE] 07:14AM ACH Next day / Confirmation: 1ca4eb8b27f243f2ac422cf56aa306f4 / …"
click at [824, 467] on icon at bounding box center [816, 465] width 16 height 17
